Goal: Information Seeking & Learning: Find specific page/section

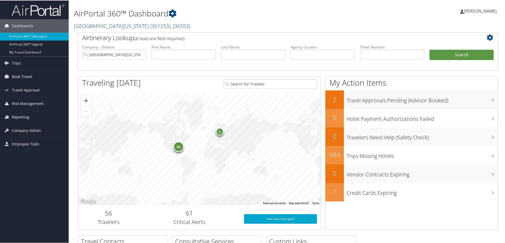
click at [57, 197] on div "Dashboards AirPortal 360™ (Manager) AirPortal 360™ (Agent) My Travel Dashboard …" at bounding box center [253, 172] width 507 height 344
click at [319, 52] on input "text" at bounding box center [322, 54] width 64 height 10
paste input "C2RYS1"
type input "C2RYS1"
click at [470, 51] on button "Search" at bounding box center [461, 54] width 64 height 11
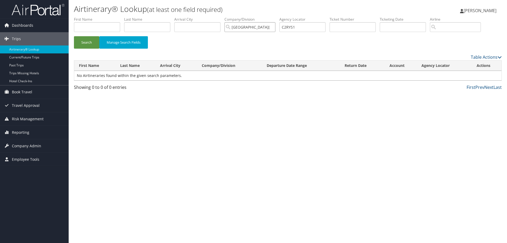
click at [274, 27] on input "University of Alabama" at bounding box center [249, 27] width 51 height 10
click at [82, 42] on button "Search" at bounding box center [86, 42] width 25 height 12
click at [94, 142] on div "Airtinerary® Lookup (at least one field required) Cara Hoyt Cara Hoyt My Settin…" at bounding box center [288, 121] width 438 height 243
click at [154, 24] on input "text" at bounding box center [147, 27] width 46 height 10
type input "lathon"
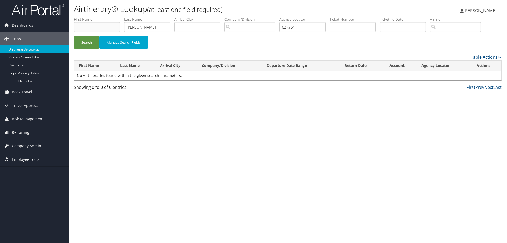
click at [89, 25] on input "text" at bounding box center [97, 27] width 46 height 10
type input "elicia"
click at [86, 39] on button "Search" at bounding box center [86, 42] width 25 height 12
drag, startPoint x: 315, startPoint y: 27, endPoint x: 273, endPoint y: 23, distance: 42.1
click at [273, 17] on ul "First Name elicia Last Name lathon Departure City Arrival City Company/Division…" at bounding box center [287, 17] width 427 height 0
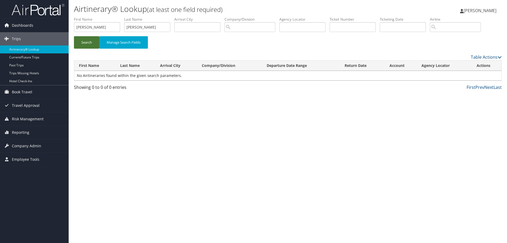
click at [80, 43] on button "Search" at bounding box center [86, 42] width 25 height 12
click at [20, 25] on span "Dashboards" at bounding box center [22, 25] width 21 height 13
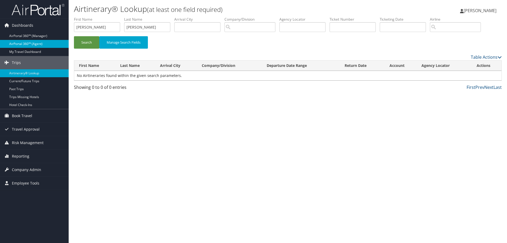
click at [24, 40] on link "AirPortal 360™ (Agent)" at bounding box center [34, 44] width 69 height 8
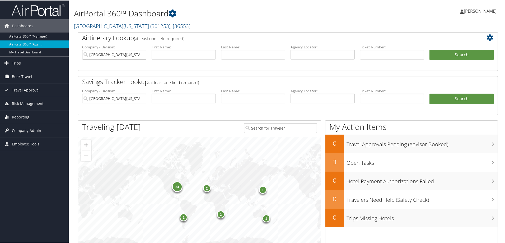
click at [142, 54] on input "University of Alabama" at bounding box center [114, 54] width 64 height 10
click at [312, 54] on input "text" at bounding box center [322, 54] width 64 height 10
paste input "C2RYS1"
type input "C2RYS1"
click at [474, 54] on button "Search" at bounding box center [461, 54] width 64 height 11
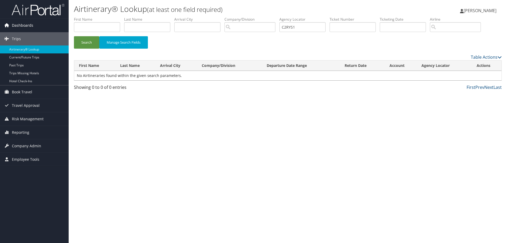
click at [25, 25] on span "Dashboards" at bounding box center [22, 25] width 21 height 13
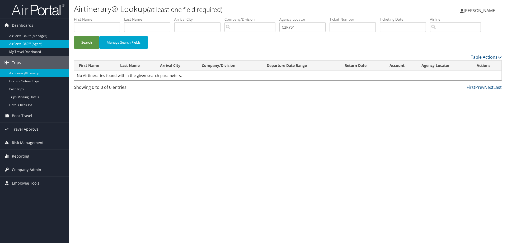
click at [28, 43] on link "AirPortal 360™ (Agent)" at bounding box center [34, 44] width 69 height 8
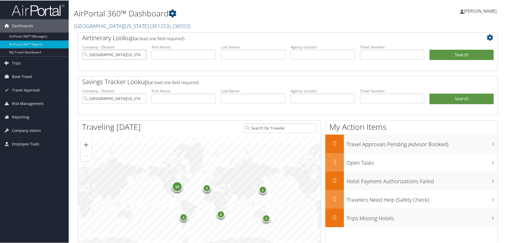
click at [142, 53] on input "University of Alabama" at bounding box center [114, 54] width 64 height 10
click at [227, 56] on input "text" at bounding box center [253, 54] width 64 height 10
type input "[PERSON_NAME]"
click at [464, 53] on button "Search" at bounding box center [461, 54] width 64 height 11
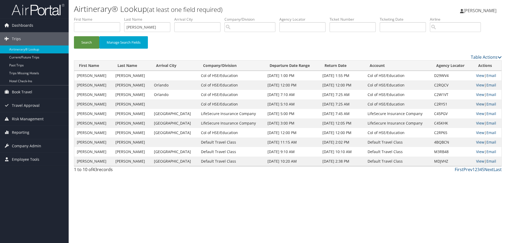
click at [476, 103] on link "View" at bounding box center [480, 103] width 8 height 5
click at [23, 26] on span "Dashboards" at bounding box center [22, 25] width 21 height 13
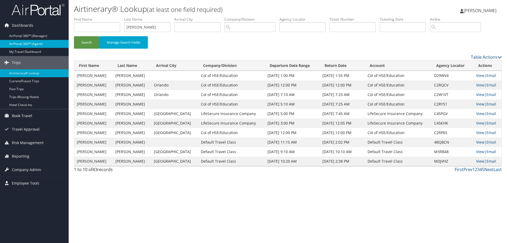
click at [25, 42] on link "AirPortal 360™ (Agent)" at bounding box center [34, 44] width 69 height 8
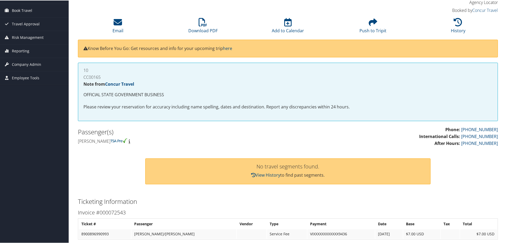
scroll to position [33, 0]
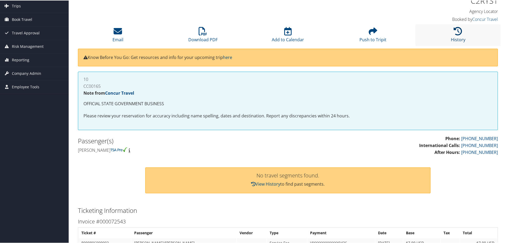
click at [459, 31] on icon at bounding box center [457, 30] width 8 height 8
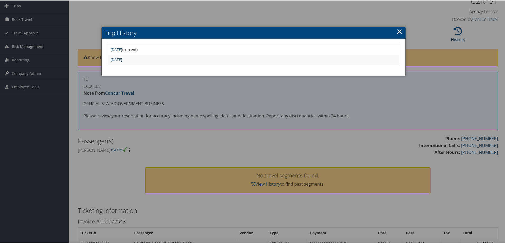
click at [122, 58] on link "Fri Apr 25 07:38:15 MDT 2025" at bounding box center [116, 58] width 12 height 5
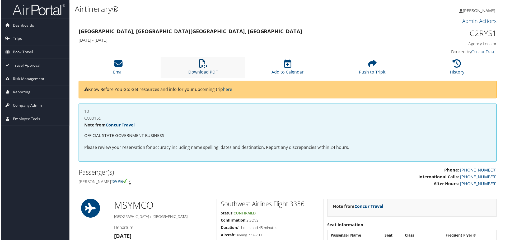
click at [204, 68] on icon at bounding box center [202, 64] width 8 height 8
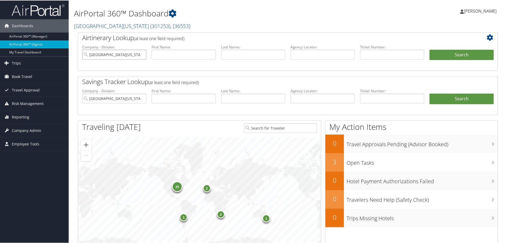
click at [141, 54] on input "[GEOGRAPHIC_DATA][US_STATE]" at bounding box center [114, 54] width 64 height 10
click at [170, 24] on span ", [ 36553 ]" at bounding box center [180, 25] width 20 height 7
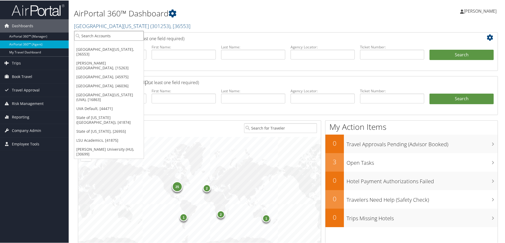
click at [112, 35] on input "search" at bounding box center [108, 35] width 69 height 10
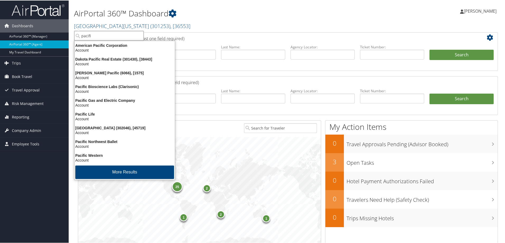
type input "pacific"
click at [111, 129] on div "Pacific Lutheran University (302046), [45719]" at bounding box center [124, 127] width 107 height 5
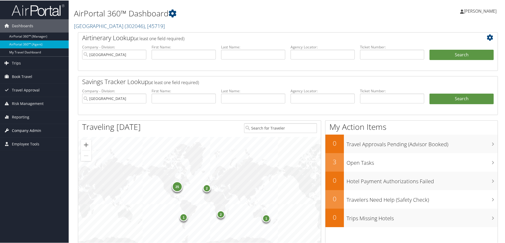
click at [22, 129] on span "Company Admin" at bounding box center [26, 129] width 29 height 13
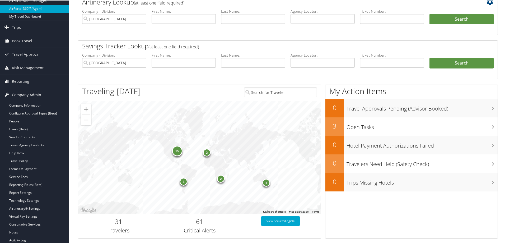
scroll to position [26, 0]
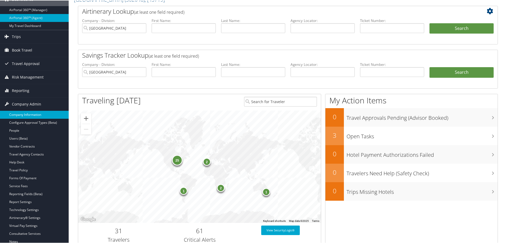
click at [28, 114] on link "Company Information" at bounding box center [34, 114] width 69 height 8
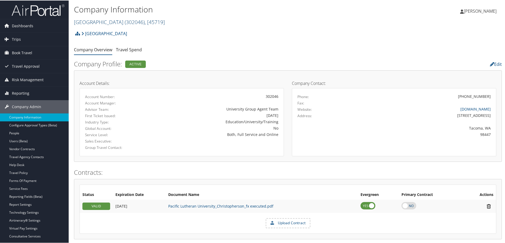
click at [163, 20] on span ", [ 45719 ]" at bounding box center [155, 21] width 20 height 7
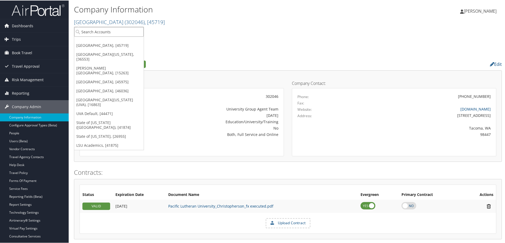
click at [116, 31] on input "search" at bounding box center [108, 31] width 69 height 10
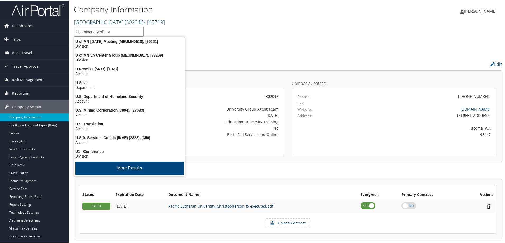
type input "[GEOGRAPHIC_DATA][US_STATE]"
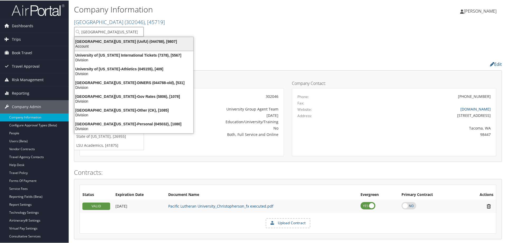
click at [116, 46] on div "Account" at bounding box center [133, 45] width 125 height 5
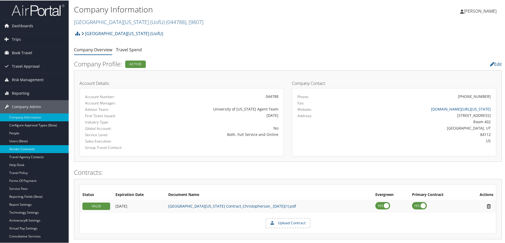
click at [30, 150] on link "Vendor Contracts" at bounding box center [34, 148] width 69 height 8
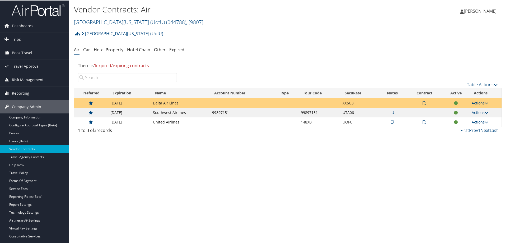
click at [422, 103] on icon at bounding box center [424, 103] width 4 height 4
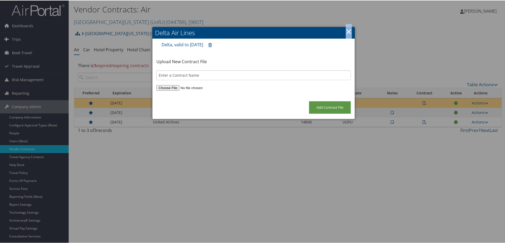
click at [347, 28] on link "×" at bounding box center [348, 31] width 6 height 11
